Goal: Entertainment & Leisure: Browse casually

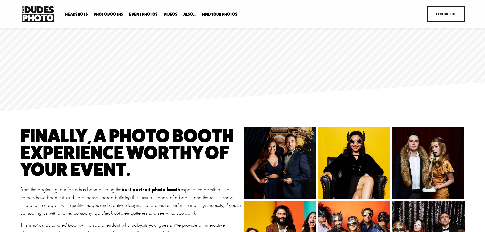
drag, startPoint x: 0, startPoint y: 0, endPoint x: 75, endPoint y: 13, distance: 76.2
click at [75, 13] on span "Headshots" at bounding box center [76, 14] width 23 height 4
click at [0, 0] on span "Expo Headshots" at bounding box center [0, 0] width 0 height 0
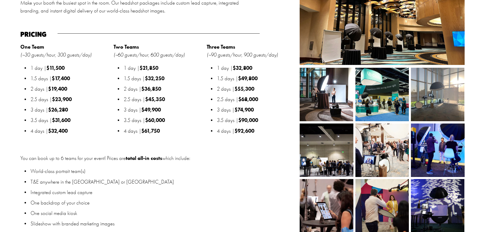
scroll to position [586, 0]
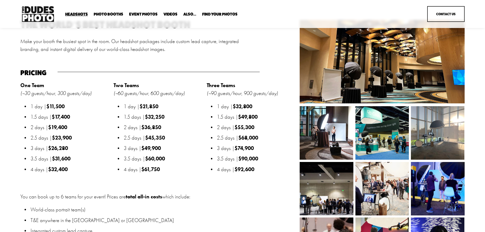
click at [386, 180] on img at bounding box center [382, 188] width 80 height 53
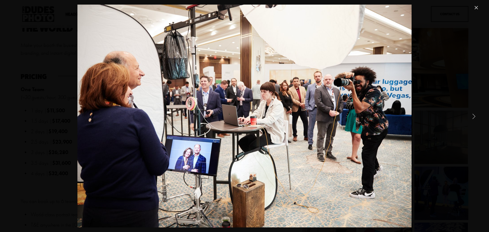
click at [472, 117] on link "Next Item" at bounding box center [473, 115] width 11 height 11
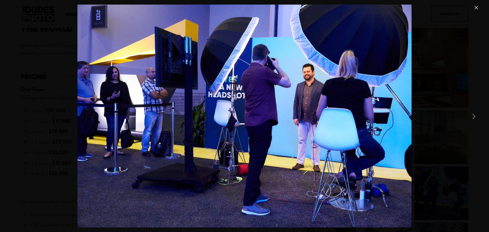
click at [472, 117] on link "Next Item" at bounding box center [473, 115] width 11 height 11
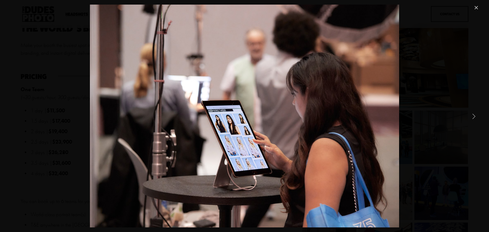
click at [472, 117] on link "Next Item" at bounding box center [473, 115] width 11 height 11
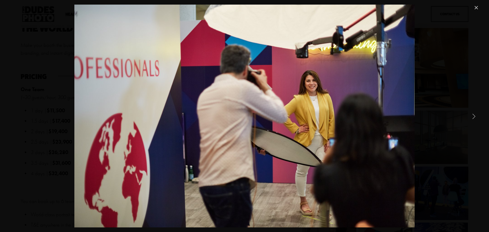
click at [472, 117] on link "Next Item" at bounding box center [473, 115] width 11 height 11
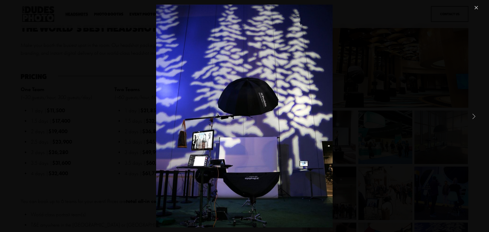
click at [472, 117] on link "Next Item" at bounding box center [473, 115] width 11 height 11
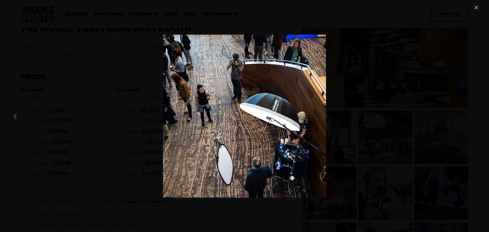
click at [18, 119] on link "Previous Item" at bounding box center [15, 115] width 11 height 11
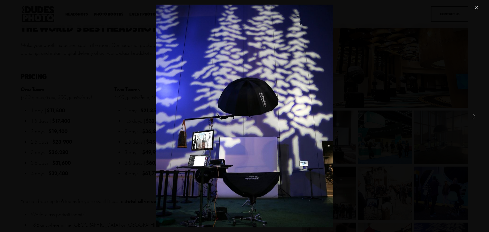
click at [474, 118] on link "Next Item" at bounding box center [473, 115] width 11 height 11
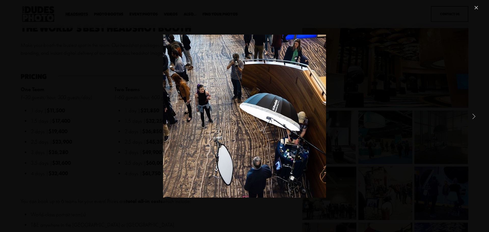
click at [473, 118] on link "Next Item" at bounding box center [473, 115] width 11 height 11
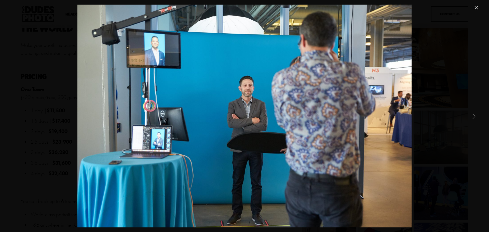
click at [473, 118] on link "Next Item" at bounding box center [473, 115] width 11 height 11
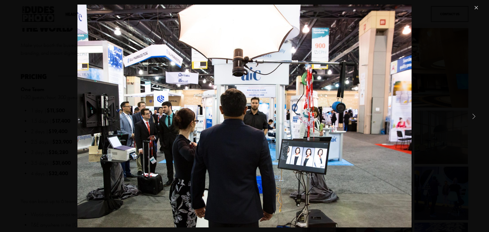
click at [472, 117] on link "Next Item" at bounding box center [473, 115] width 11 height 11
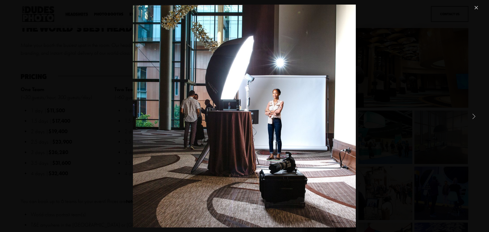
click at [475, 117] on link "Next Item" at bounding box center [473, 115] width 11 height 11
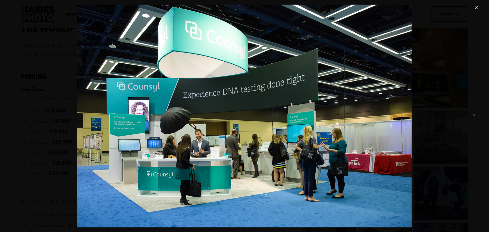
click at [475, 117] on link "Next Item" at bounding box center [473, 115] width 11 height 11
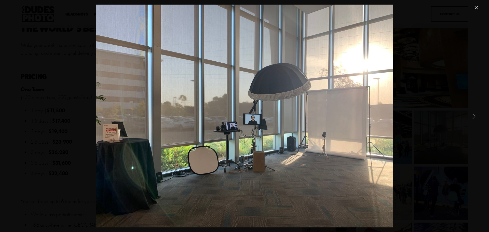
click at [475, 117] on link "Next Item" at bounding box center [473, 115] width 11 height 11
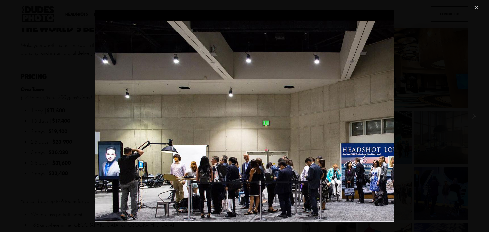
click at [475, 117] on link "Next Item" at bounding box center [473, 115] width 11 height 11
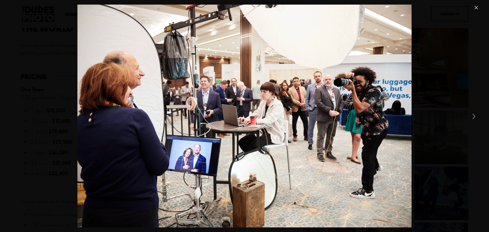
click at [475, 117] on link "Next Item" at bounding box center [473, 115] width 11 height 11
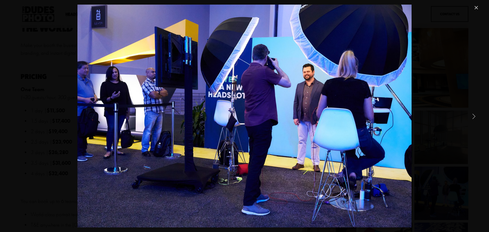
click at [474, 7] on link "Close" at bounding box center [476, 8] width 6 height 6
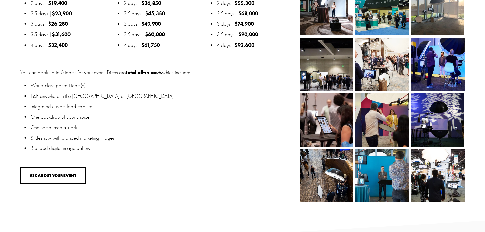
scroll to position [713, 0]
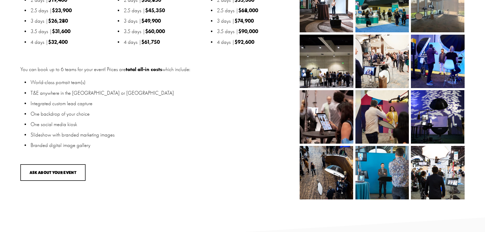
click at [337, 124] on img at bounding box center [326, 116] width 74 height 53
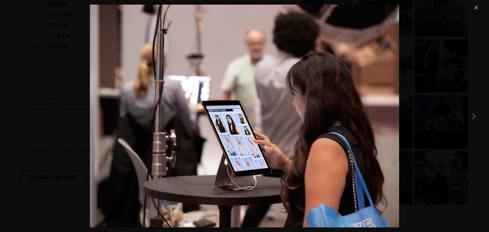
click at [474, 119] on link "Next Item" at bounding box center [473, 115] width 11 height 11
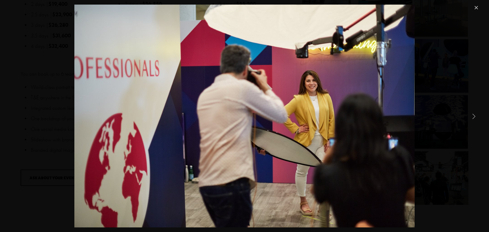
click at [474, 118] on link "Next Item" at bounding box center [473, 115] width 11 height 11
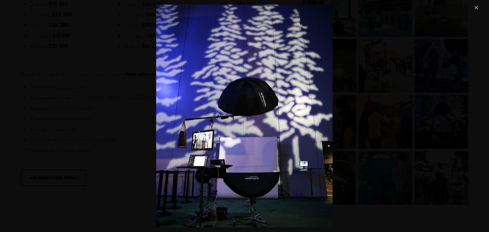
click at [475, 8] on link "Close" at bounding box center [476, 8] width 6 height 6
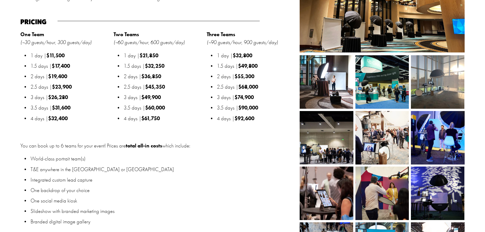
scroll to position [509, 0]
